Goal: Task Accomplishment & Management: Manage account settings

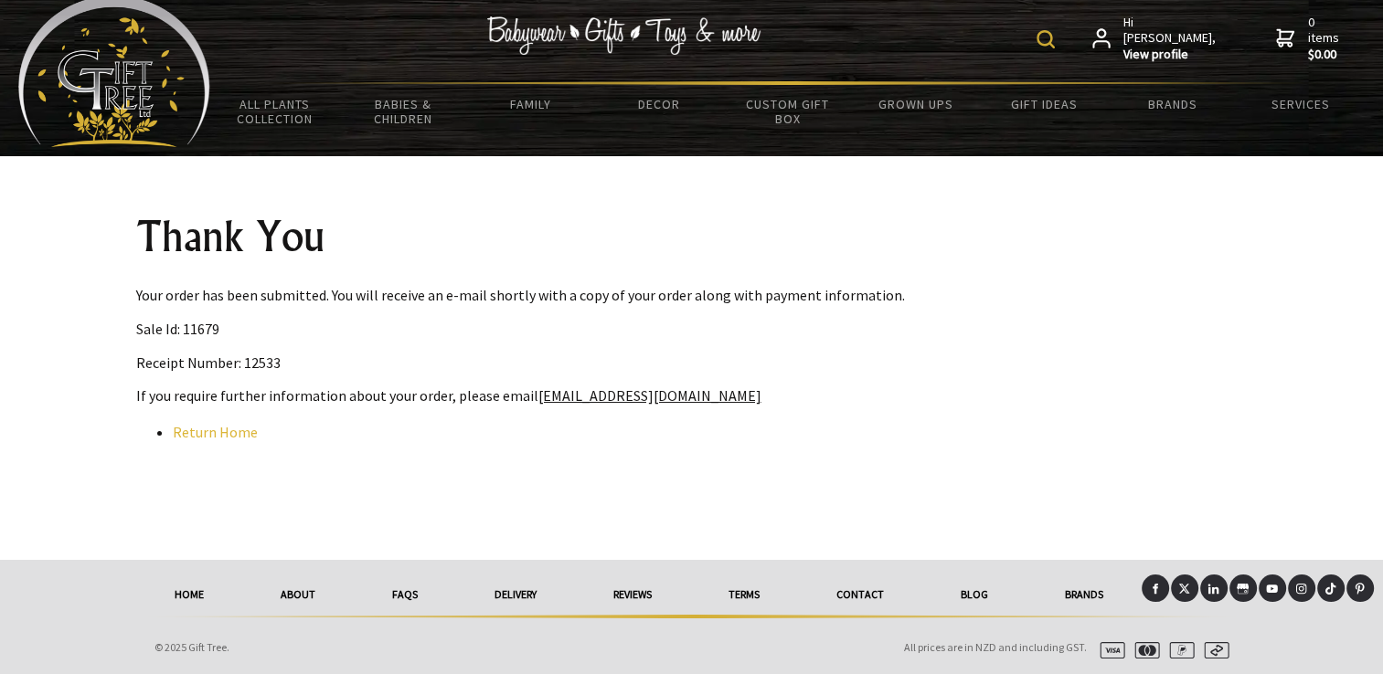
scroll to position [24, 0]
click at [1190, 46] on strong "View profile" at bounding box center [1170, 54] width 94 height 16
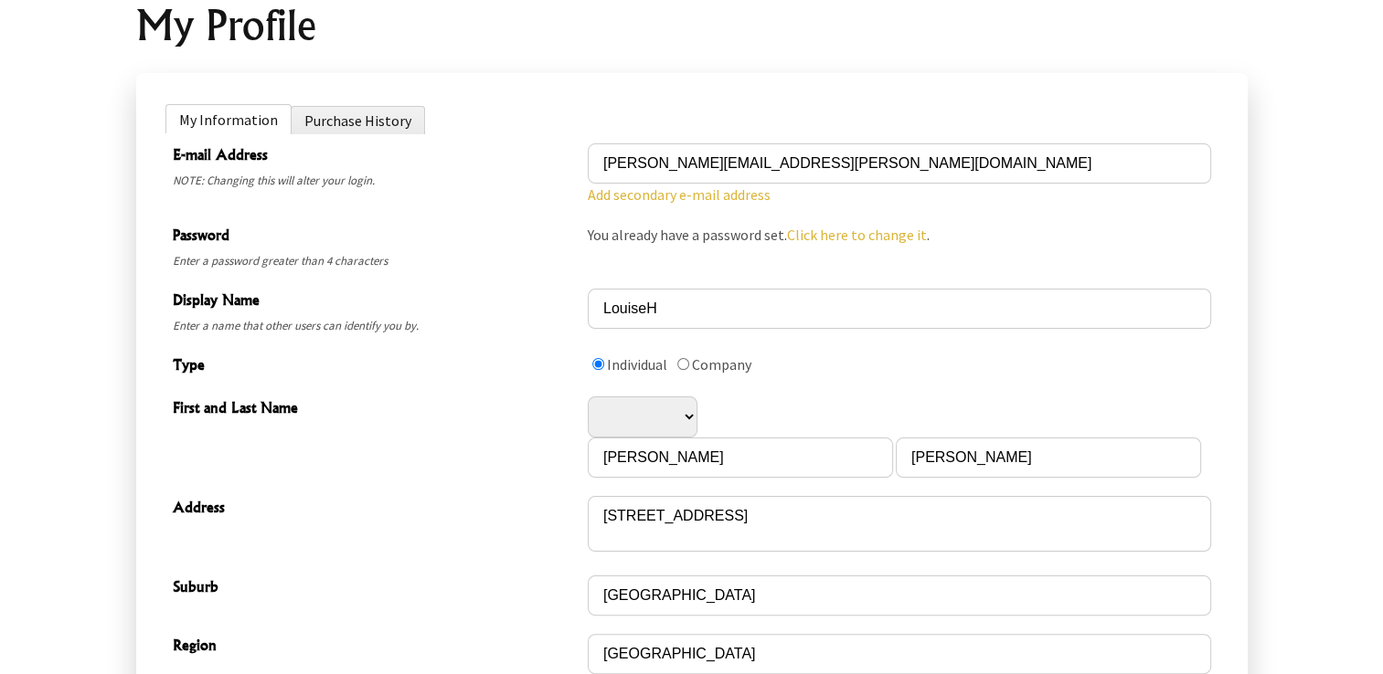
scroll to position [274, 0]
